Goal: Navigation & Orientation: Go to known website

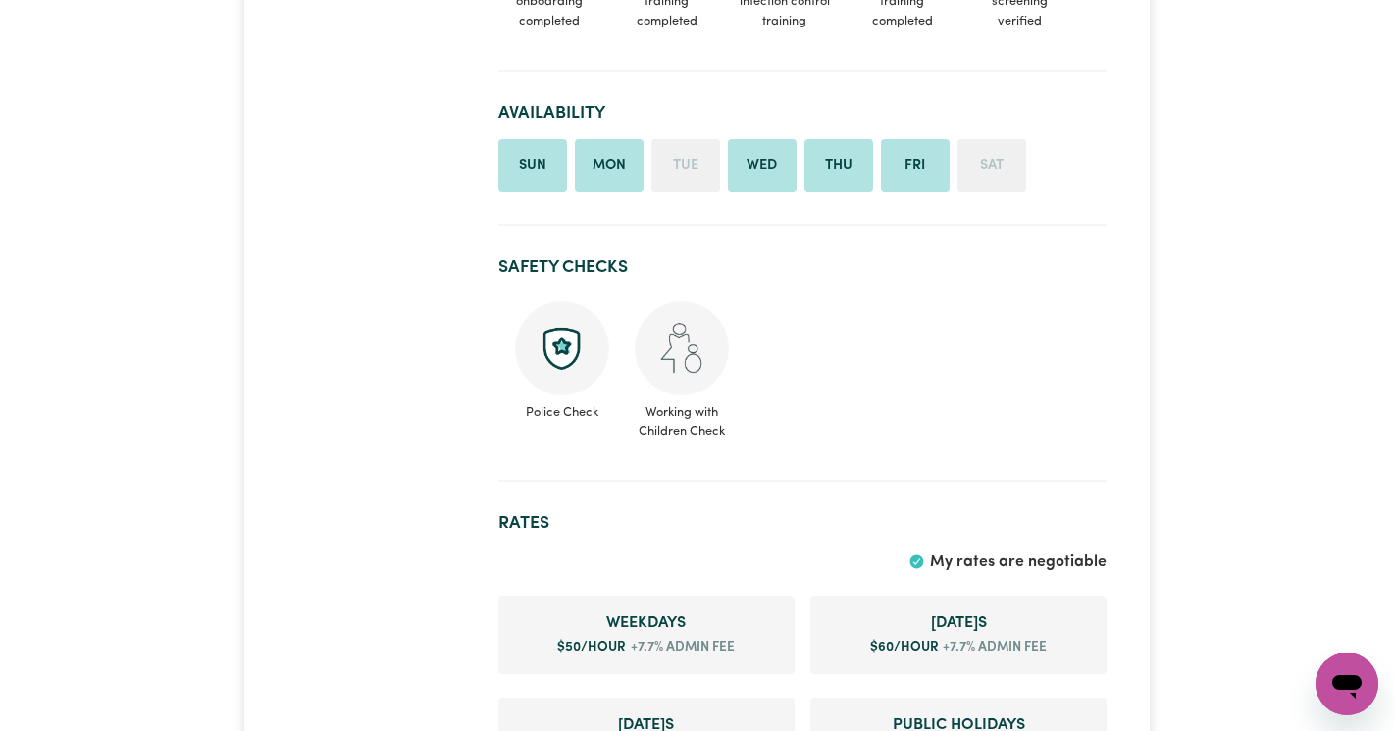
scroll to position [1286, 0]
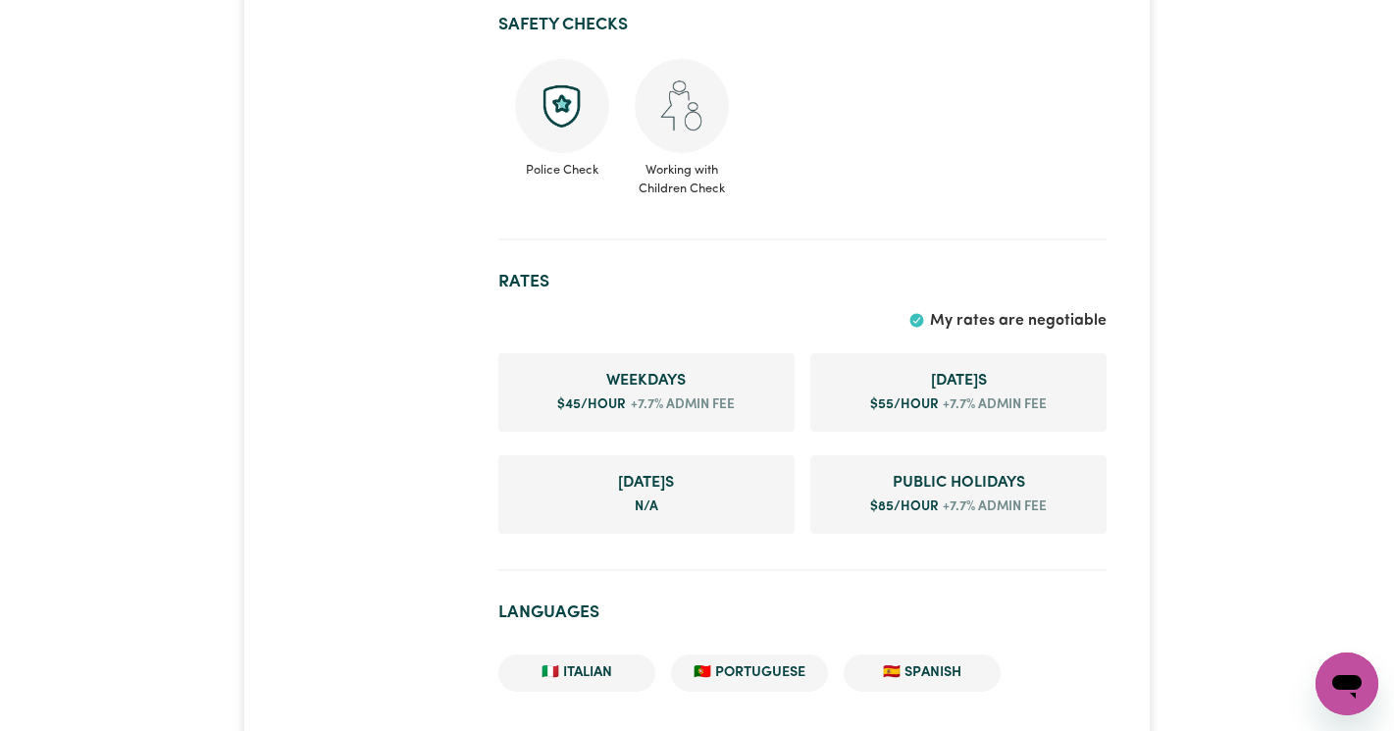
scroll to position [1629, 0]
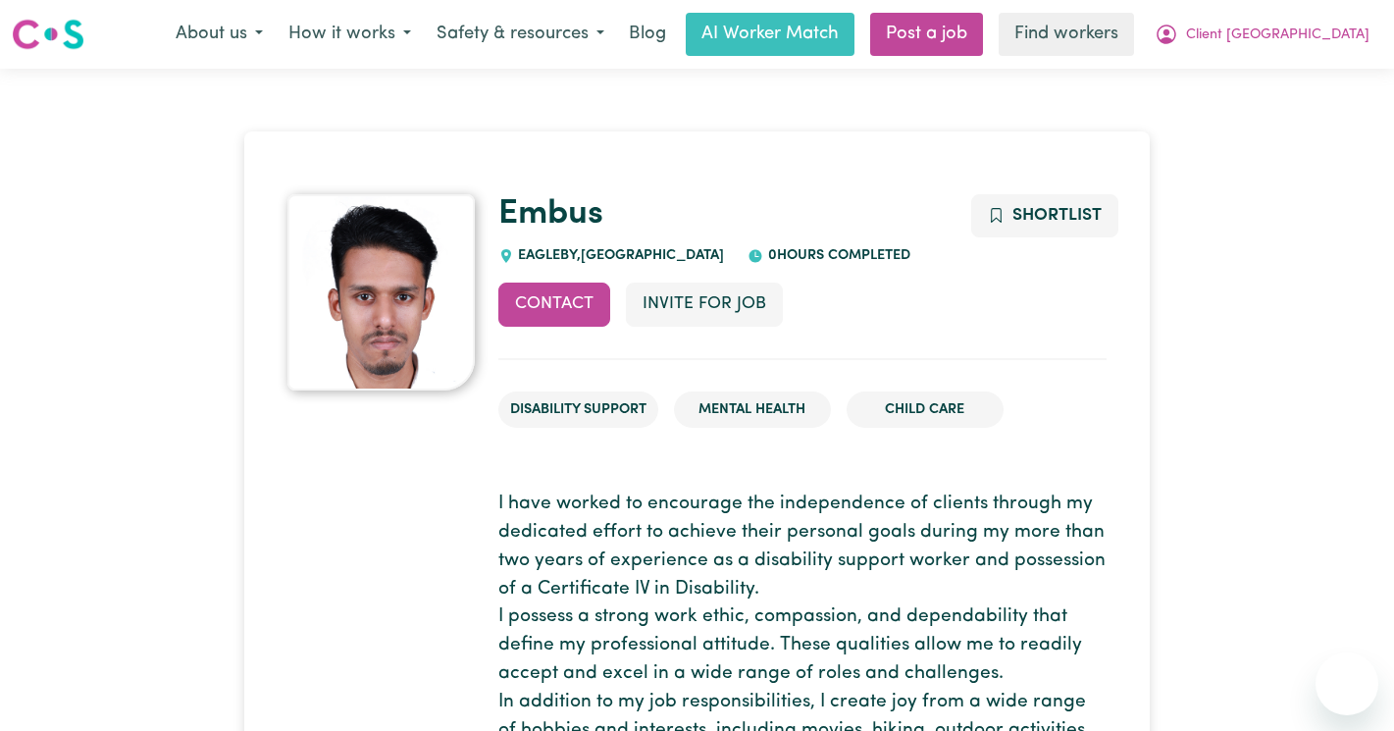
click at [1314, 31] on span "Client [GEOGRAPHIC_DATA]" at bounding box center [1277, 36] width 183 height 22
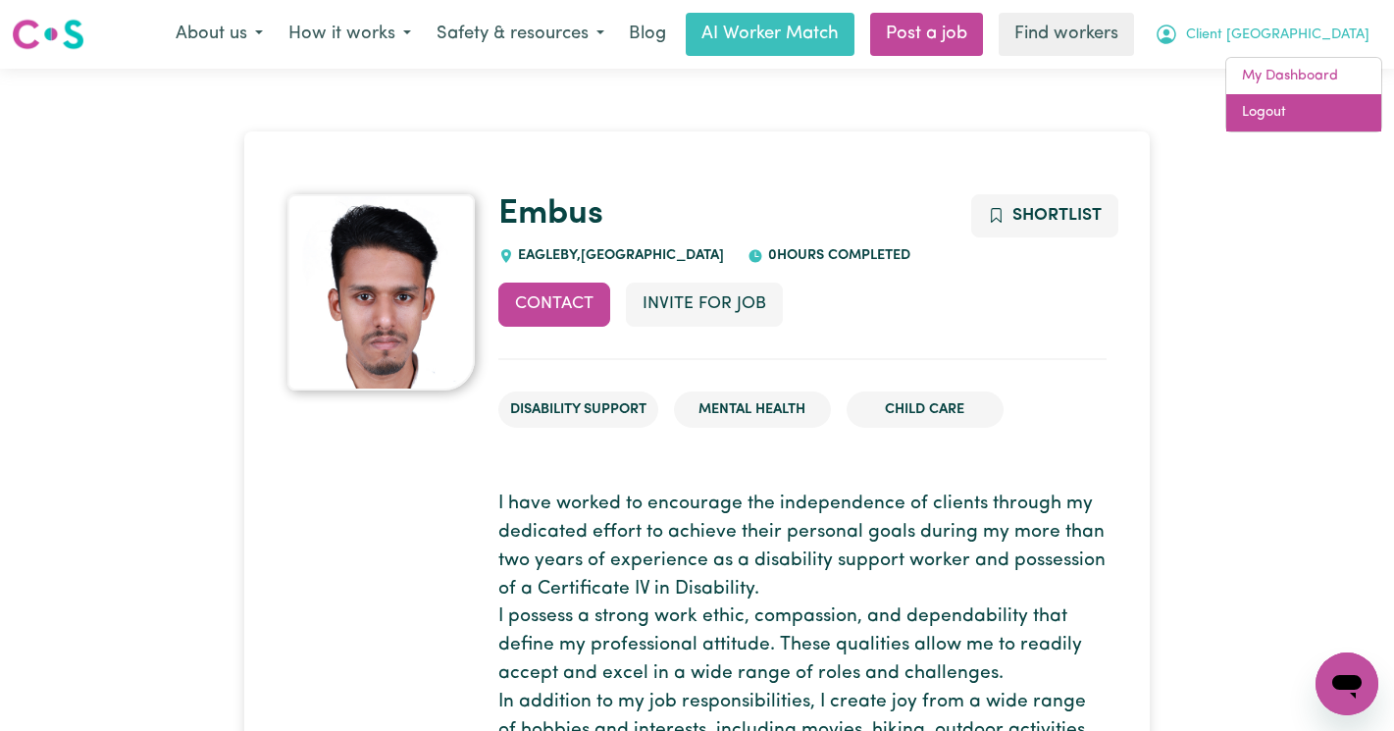
click at [1283, 107] on link "Logout" at bounding box center [1303, 112] width 155 height 37
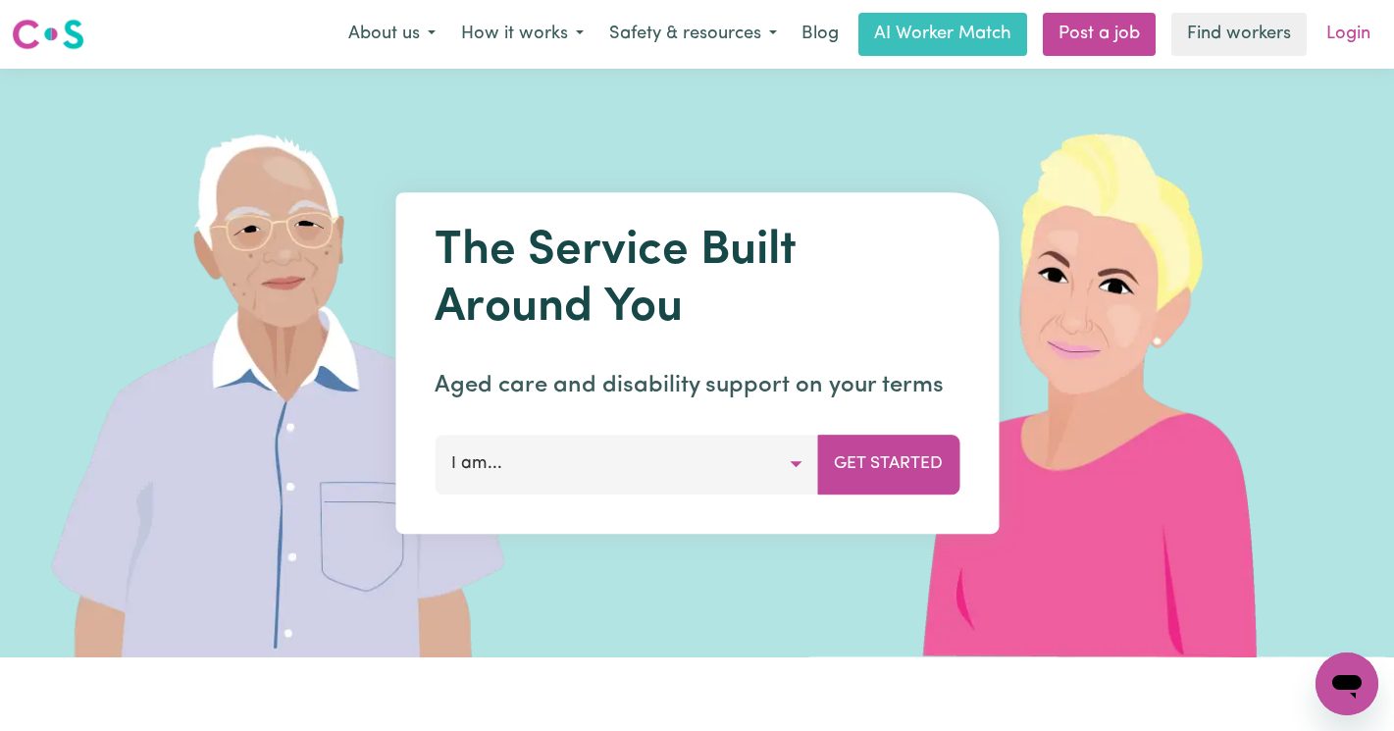
click at [1338, 42] on link "Login" at bounding box center [1349, 34] width 68 height 43
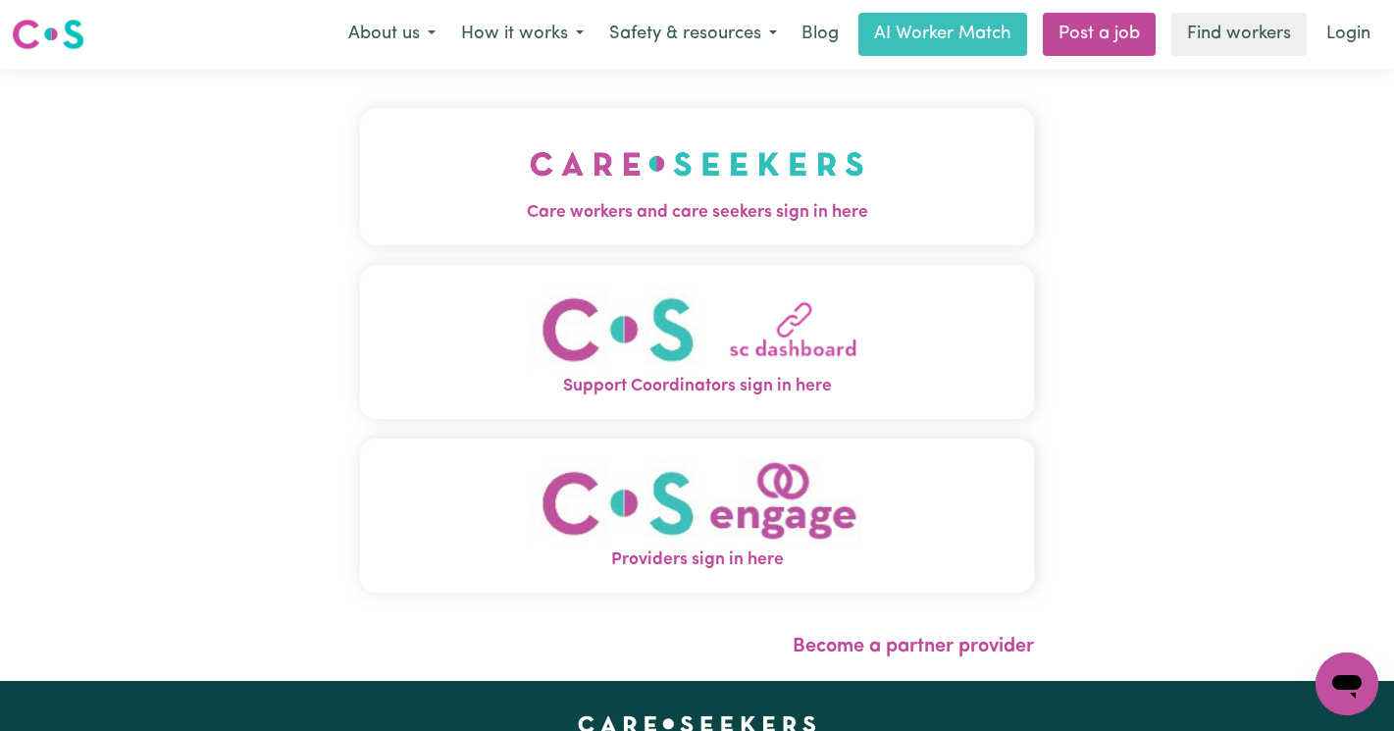
click at [758, 122] on button "Care workers and care seekers sign in here" at bounding box center [697, 176] width 674 height 137
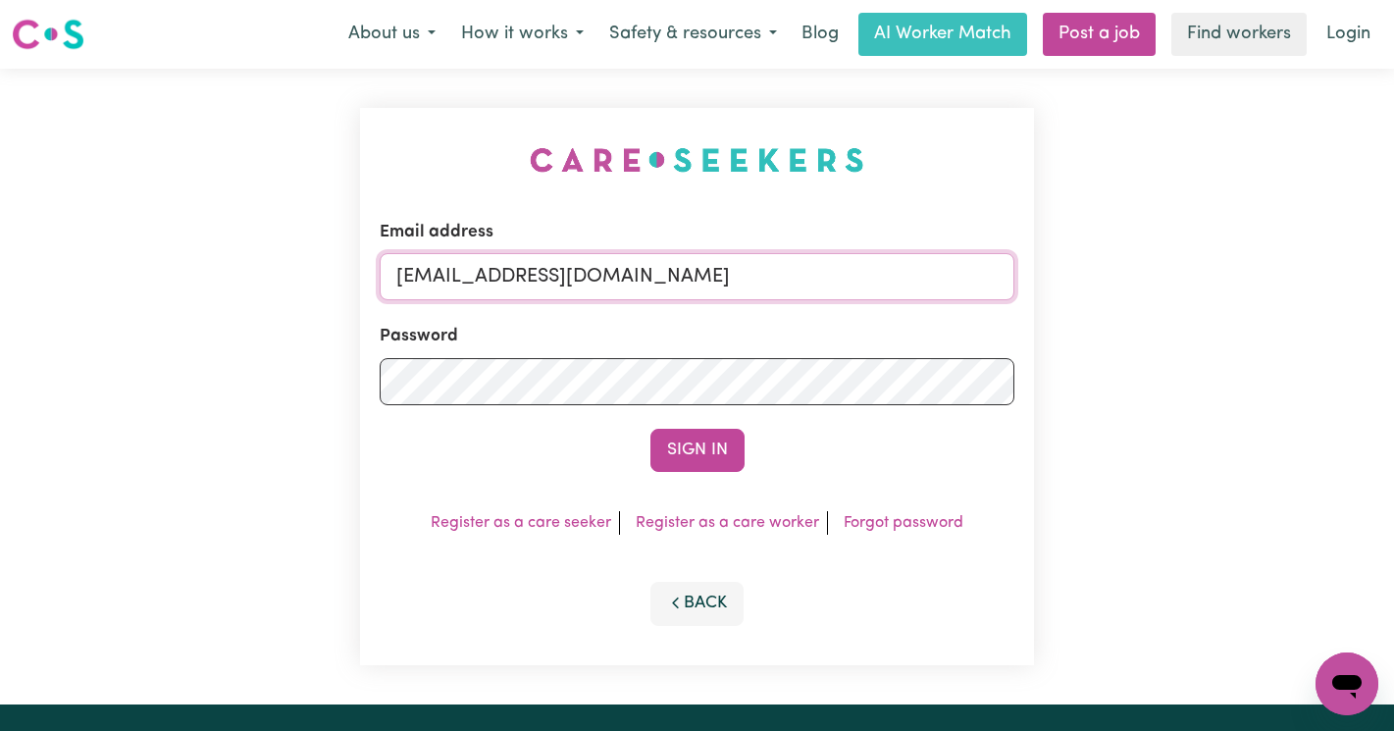
drag, startPoint x: 970, startPoint y: 279, endPoint x: 497, endPoint y: 280, distance: 472.9
click at [497, 280] on input "[EMAIL_ADDRESS][DOMAIN_NAME]" at bounding box center [697, 276] width 635 height 47
paste input "JoHOC"
type input "[EMAIL_ADDRESS][DOMAIN_NAME]"
click at [651, 429] on button "Sign In" at bounding box center [698, 450] width 94 height 43
